Goal: Find specific page/section: Find specific page/section

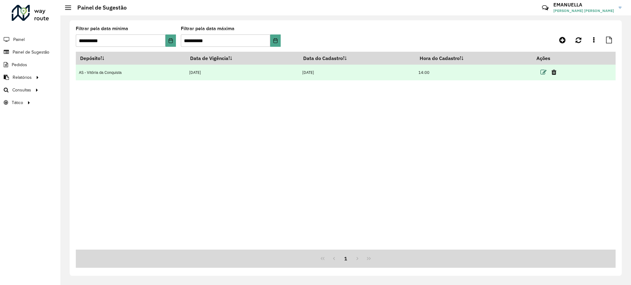
click at [545, 74] on icon at bounding box center [544, 72] width 6 height 6
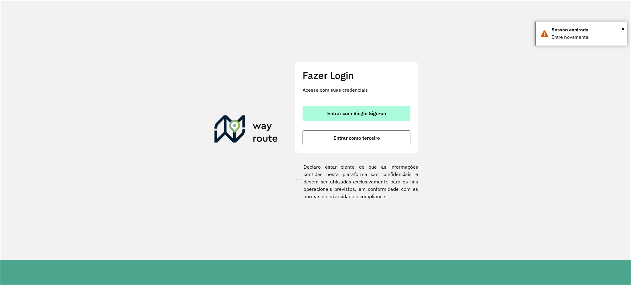
click at [349, 114] on span "Entrar com Single Sign-on" at bounding box center [356, 113] width 59 height 5
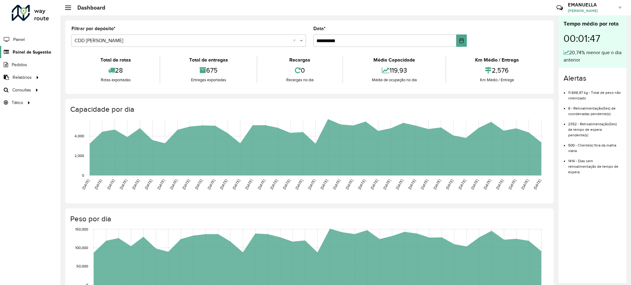
click at [37, 52] on span "Painel de Sugestão" at bounding box center [32, 52] width 39 height 6
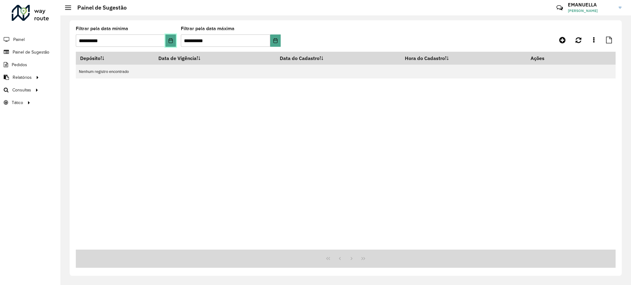
click at [170, 40] on icon "Choose Date" at bounding box center [170, 40] width 5 height 5
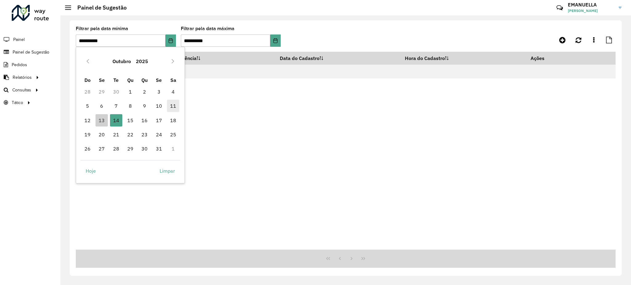
click at [173, 108] on span "11" at bounding box center [173, 106] width 12 height 12
type input "**********"
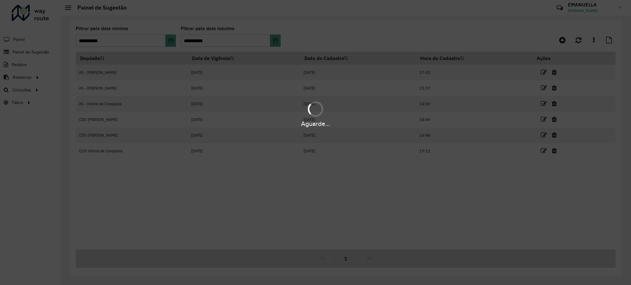
click at [278, 43] on div "Aguarde..." at bounding box center [315, 142] width 631 height 285
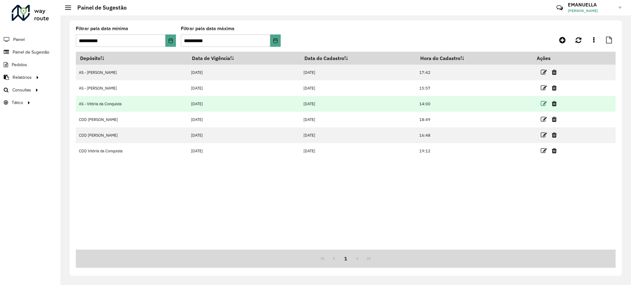
click at [545, 105] on icon at bounding box center [544, 104] width 6 height 6
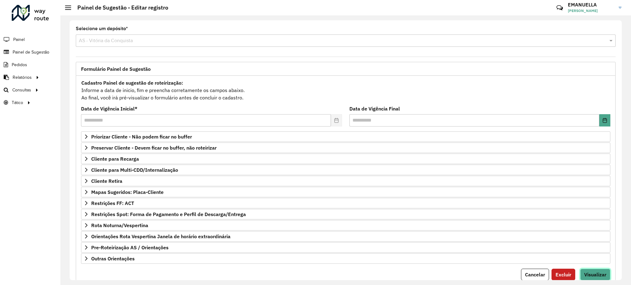
click at [593, 273] on span "Visualizar" at bounding box center [595, 275] width 22 height 6
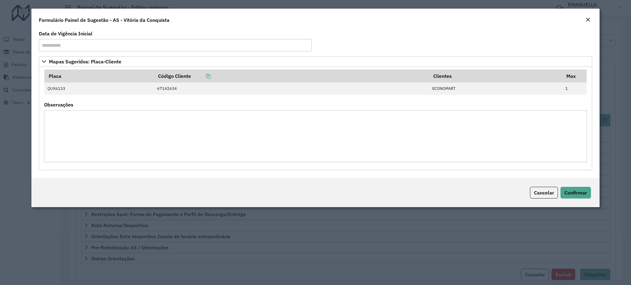
click at [589, 19] on em "Close" at bounding box center [588, 19] width 5 height 5
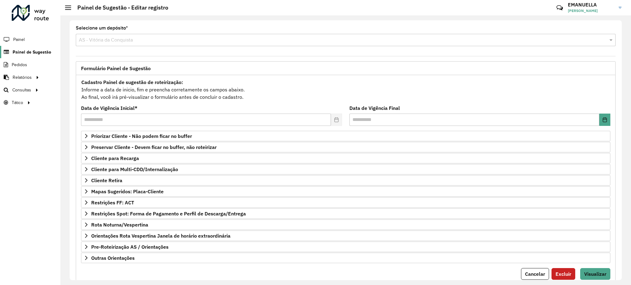
click at [28, 52] on span "Painel de Sugestão" at bounding box center [32, 52] width 39 height 6
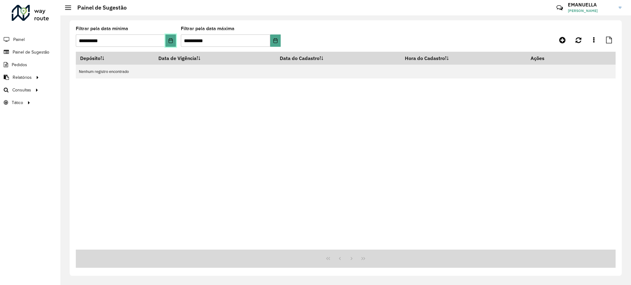
click at [169, 40] on icon "Choose Date" at bounding box center [170, 40] width 5 height 5
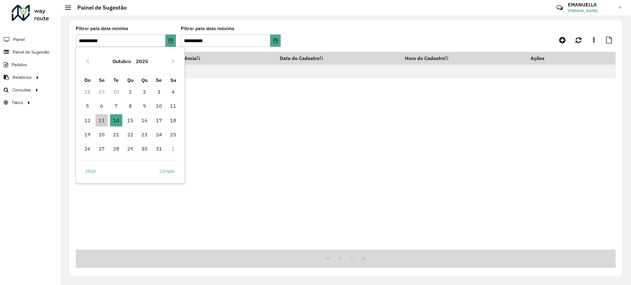
click at [179, 108] on td "11" at bounding box center [173, 106] width 14 height 14
click at [175, 106] on span "11" at bounding box center [173, 106] width 12 height 12
type input "**********"
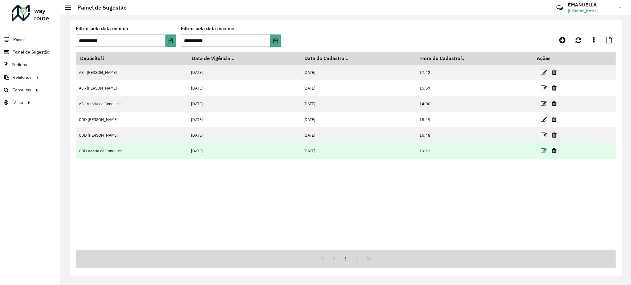
click at [543, 149] on icon at bounding box center [544, 151] width 6 height 6
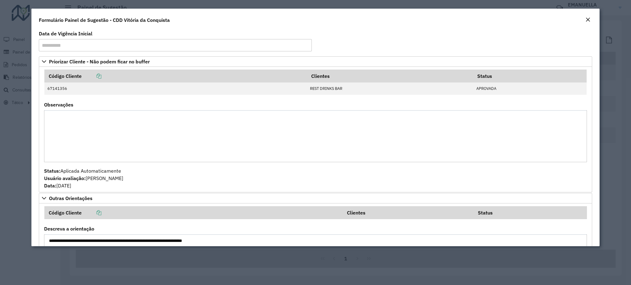
click at [583, 19] on div "Formulário Painel de Sugestão - CDD Vitória da Conquista" at bounding box center [315, 19] width 568 height 20
click at [586, 19] on em "Close" at bounding box center [588, 19] width 5 height 5
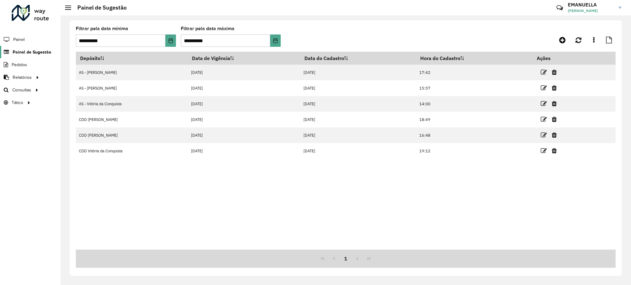
click at [36, 52] on span "Painel de Sugestão" at bounding box center [32, 52] width 39 height 6
